Goal: Information Seeking & Learning: Learn about a topic

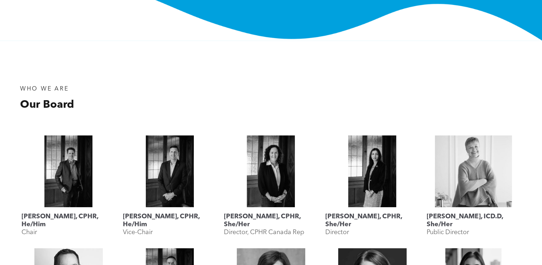
scroll to position [215, 0]
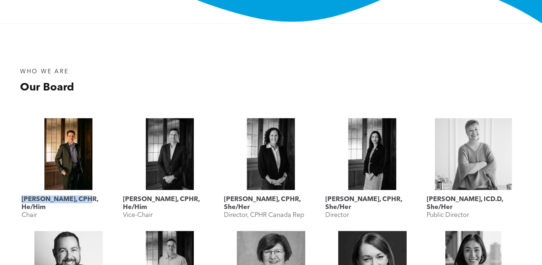
drag, startPoint x: 19, startPoint y: 194, endPoint x: 86, endPoint y: 197, distance: 67.5
click at [86, 197] on div "Geordie MacPherson, CPHR, He/Him Chair" at bounding box center [68, 170] width 101 height 113
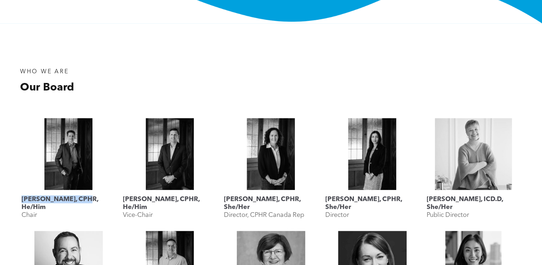
copy h3 "Geordie MacPherson"
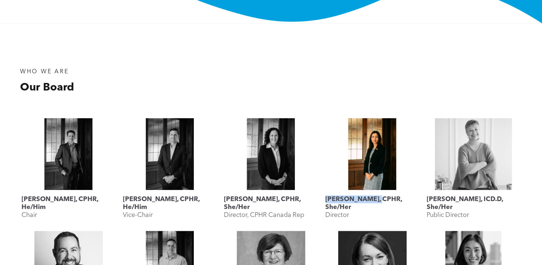
drag, startPoint x: 322, startPoint y: 198, endPoint x: 376, endPoint y: 196, distance: 54.2
click at [376, 196] on div "Mahyar Alinejad, CPHR, She/Her Director" at bounding box center [372, 170] width 101 height 113
copy h3 "Mahyar Alinejad"
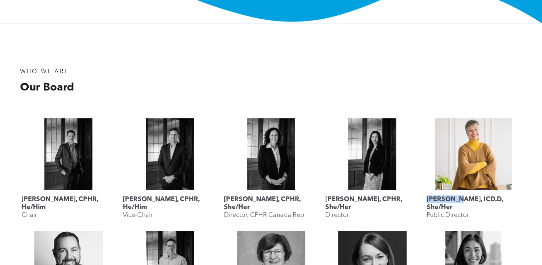
drag, startPoint x: 423, startPoint y: 198, endPoint x: 458, endPoint y: 198, distance: 35.1
click at [458, 198] on div "Lyn Brown, ICD.D, She/Her Public Director" at bounding box center [473, 170] width 101 height 113
copy h3 "Lyn Brown"
click at [496, 144] on link "Lyn Brown, ICD.D, She/Her" at bounding box center [474, 154] width 94 height 72
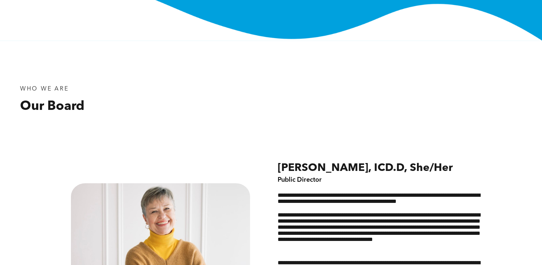
scroll to position [179, 0]
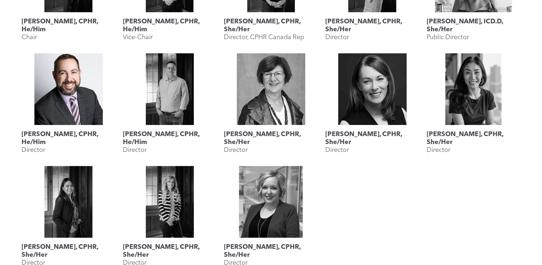
scroll to position [394, 0]
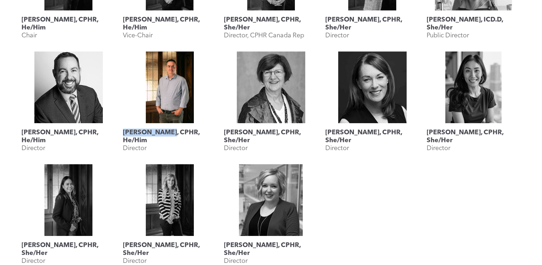
drag, startPoint x: 120, startPoint y: 133, endPoint x: 176, endPoint y: 132, distance: 55.2
click at [176, 132] on div "[PERSON_NAME], CPHR, He/Him Director" at bounding box center [169, 104] width 101 height 113
copy h3 "Rob Dombowsky"
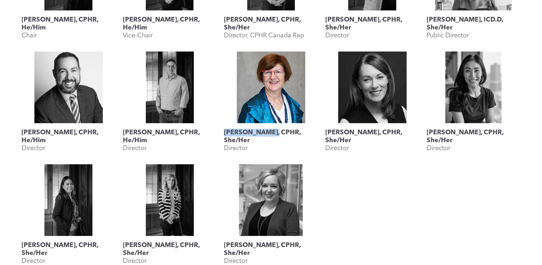
drag, startPoint x: 222, startPoint y: 129, endPoint x: 270, endPoint y: 131, distance: 47.7
click at [270, 131] on div "Landis Jackson, CPHR, She/Her Director" at bounding box center [270, 104] width 101 height 113
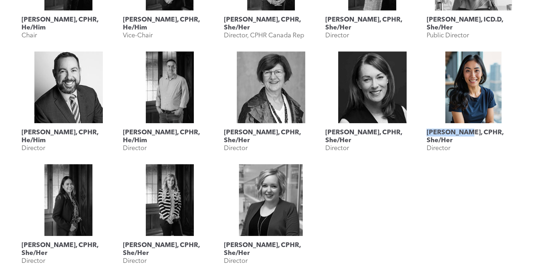
drag, startPoint x: 424, startPoint y: 131, endPoint x: 465, endPoint y: 131, distance: 41.6
click at [465, 131] on div "Rebecca Lee, CPHR, She/Her Director" at bounding box center [473, 104] width 101 height 113
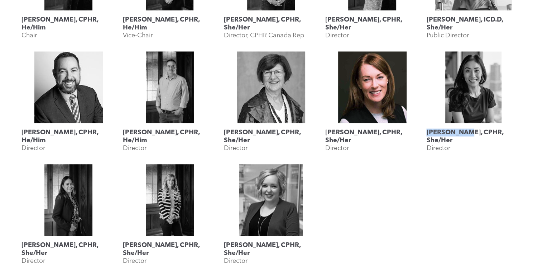
copy h3 "[PERSON_NAME]"
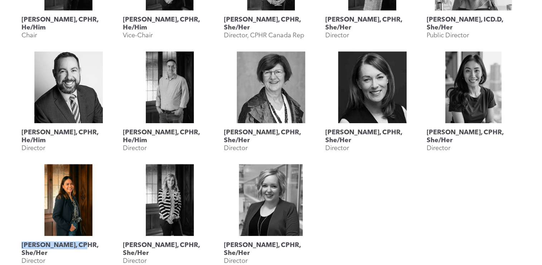
drag, startPoint x: 20, startPoint y: 246, endPoint x: 77, endPoint y: 246, distance: 56.3
click at [77, 246] on div "Katherine Salucop, CPHR, She/Her Director" at bounding box center [68, 216] width 101 height 113
copy h3 "Katherine Salucop"
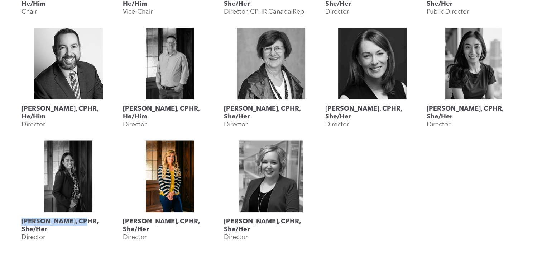
scroll to position [430, 0]
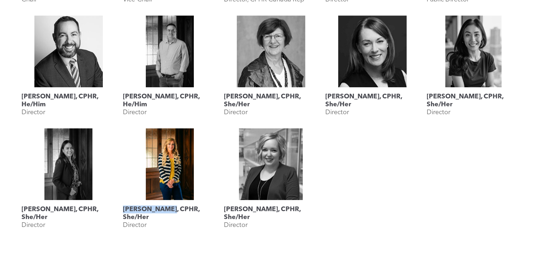
drag, startPoint x: 123, startPoint y: 207, endPoint x: 172, endPoint y: 208, distance: 49.1
click at [172, 208] on h3 "[PERSON_NAME], CPHR, She/Her" at bounding box center [170, 213] width 94 height 16
copy h3 "Megan Vaughan"
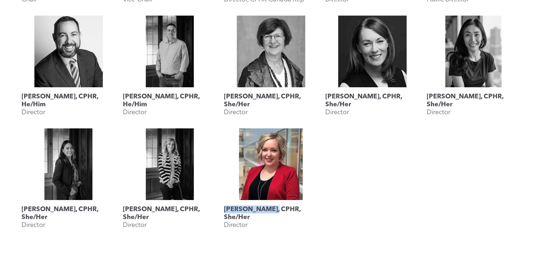
drag, startPoint x: 223, startPoint y: 207, endPoint x: 277, endPoint y: 206, distance: 54.1
click at [277, 206] on div "Shauna Yohemas, CPHR, She/Her Director" at bounding box center [270, 180] width 101 height 113
copy h3 "Shauna Yohemas"
